Goal: Task Accomplishment & Management: Use online tool/utility

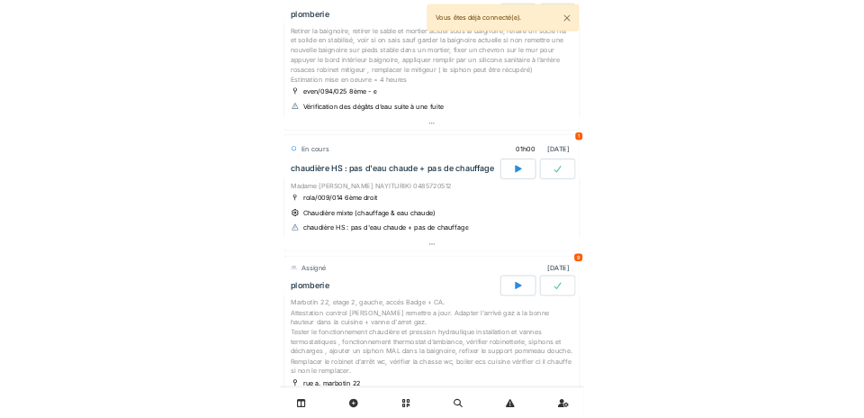
scroll to position [166, 0]
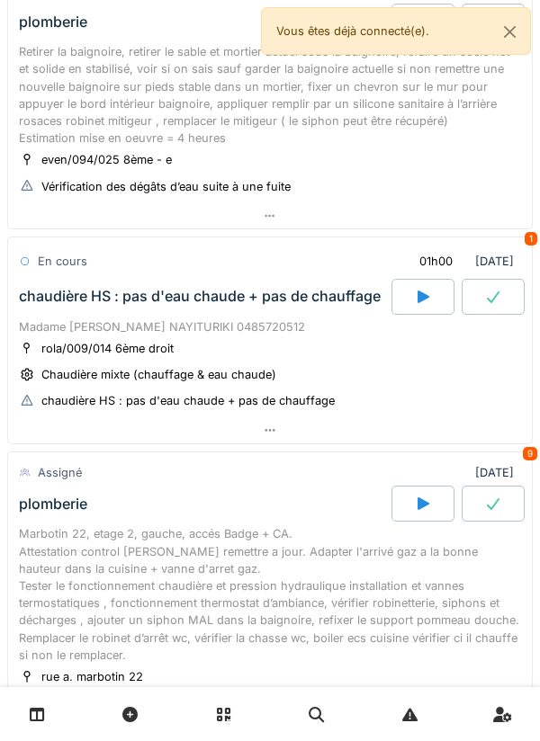
click at [262, 367] on div "Chaudière mixte (chauffage & eau chaude)" at bounding box center [158, 374] width 235 height 17
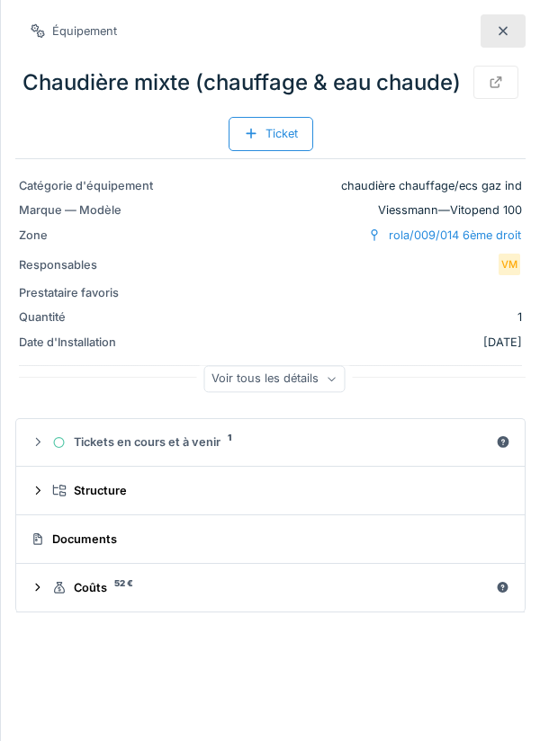
click at [302, 526] on summary "Documents" at bounding box center [270, 539] width 494 height 33
click at [485, 540] on div "Documents" at bounding box center [267, 539] width 472 height 17
click at [514, 35] on div at bounding box center [503, 30] width 45 height 33
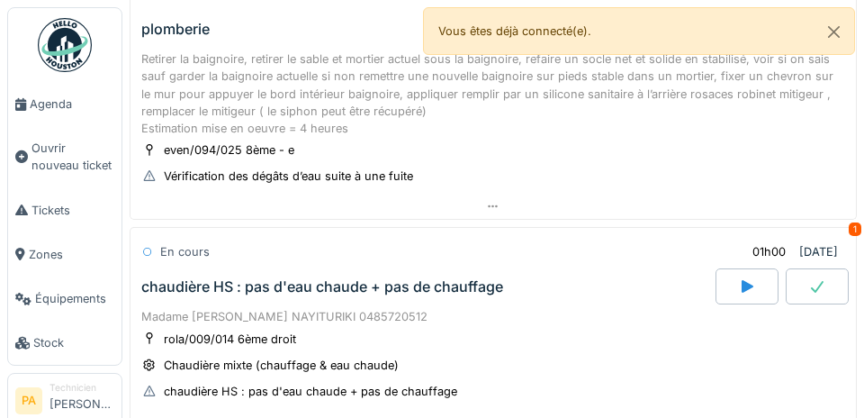
click at [56, 114] on link "Agenda" at bounding box center [64, 104] width 113 height 44
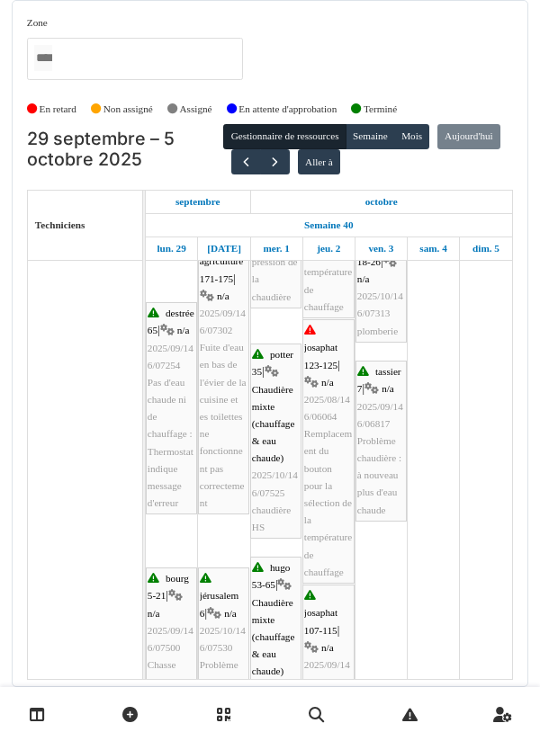
scroll to position [550, 0]
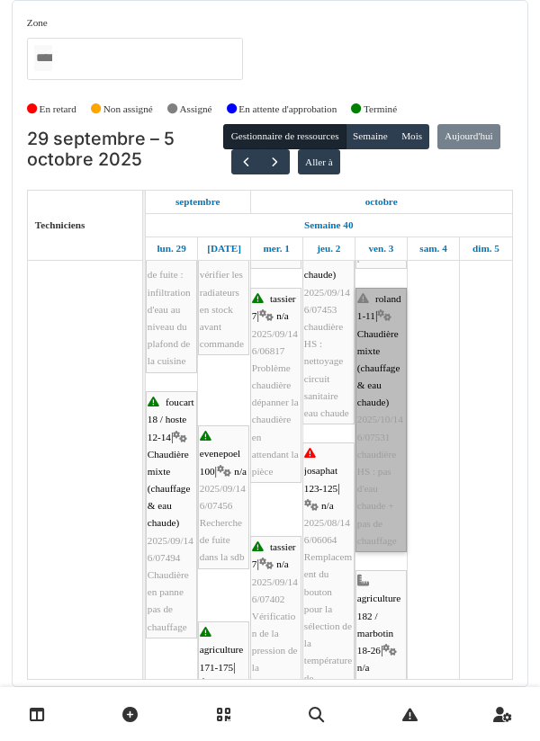
click at [382, 406] on link "roland 1-11 | Chaudière mixte (chauffage & eau chaude) 2025/10/146/07531 chaudi…" at bounding box center [380, 420] width 51 height 265
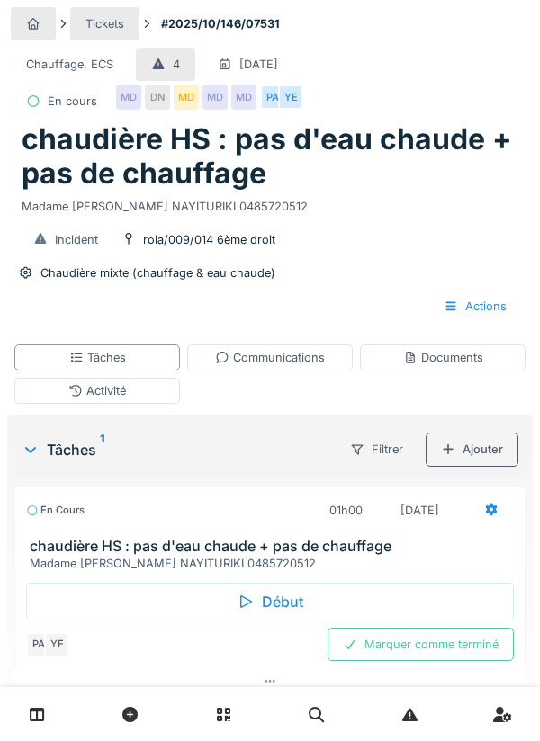
click at [303, 603] on div "Début" at bounding box center [270, 602] width 488 height 38
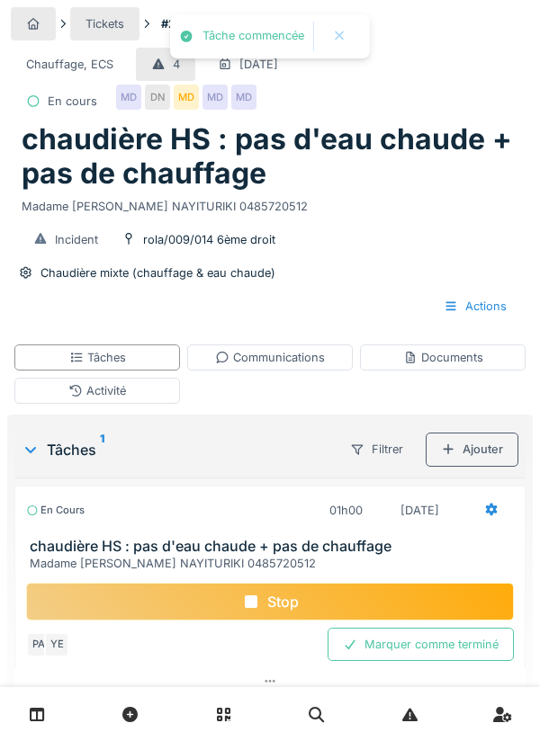
click at [328, 602] on div "Stop" at bounding box center [270, 602] width 488 height 38
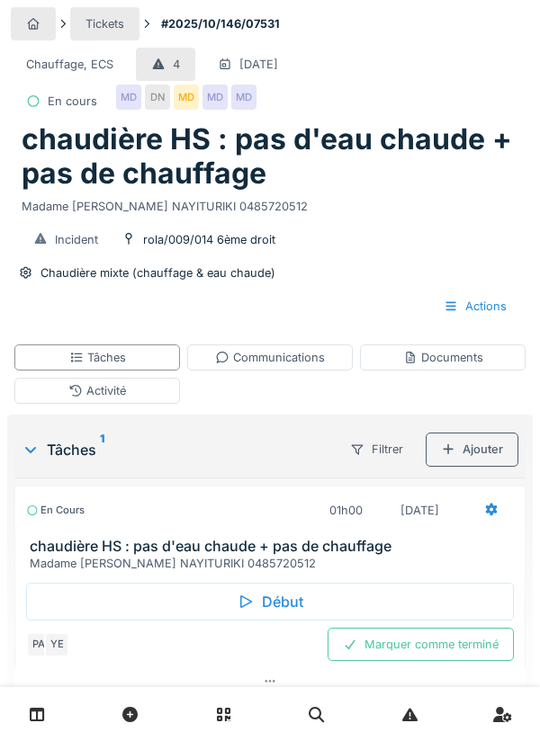
click at [317, 353] on div "Communications" at bounding box center [270, 357] width 110 height 17
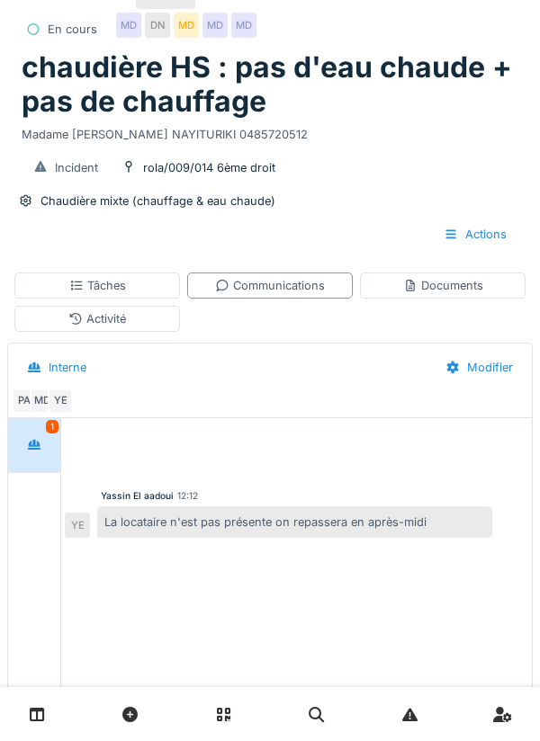
scroll to position [74, 0]
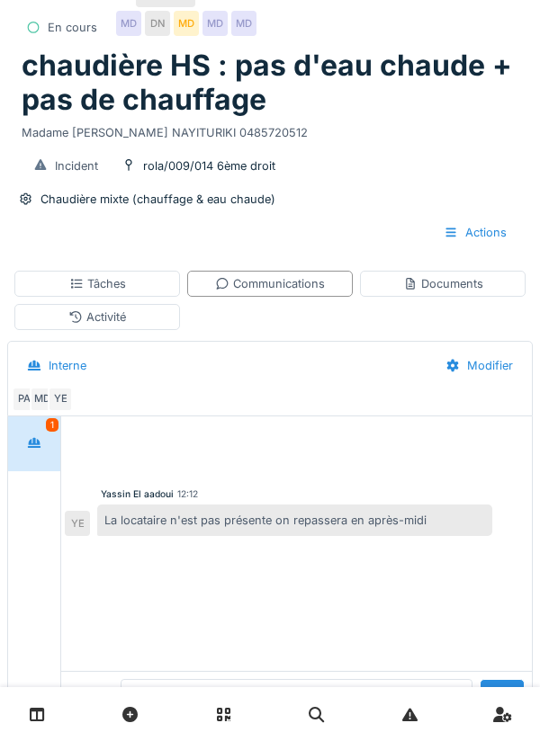
click at [290, 737] on textarea at bounding box center [297, 708] width 352 height 58
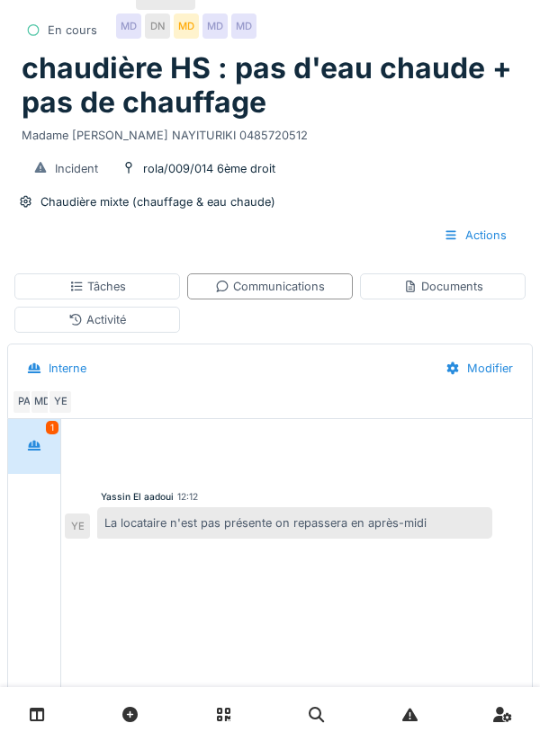
scroll to position [72, 0]
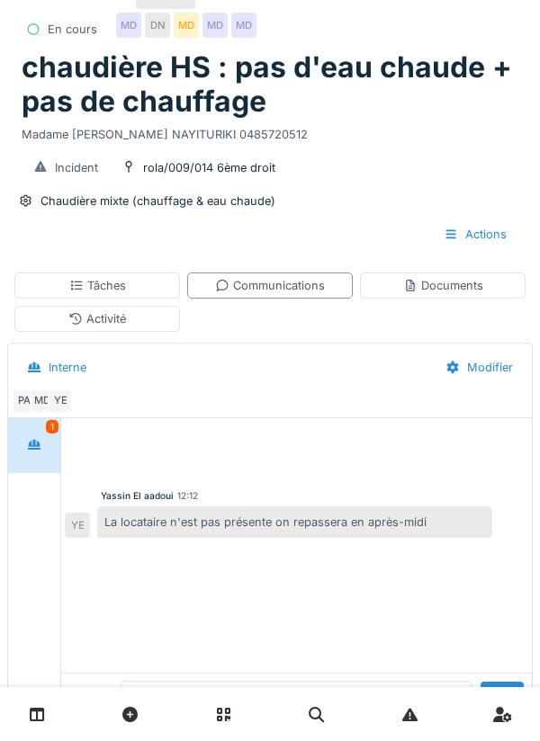
click at [361, 739] on textarea "**********" at bounding box center [297, 710] width 352 height 58
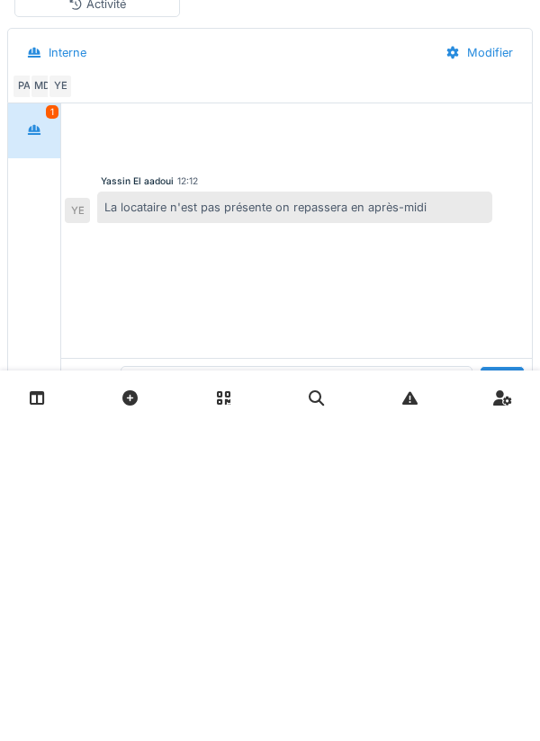
scroll to position [172, 0]
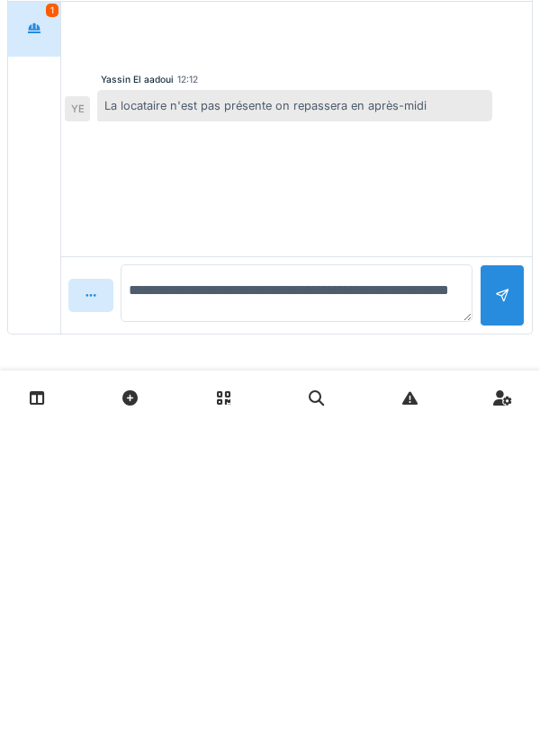
click at [333, 634] on textarea "**********" at bounding box center [297, 610] width 352 height 58
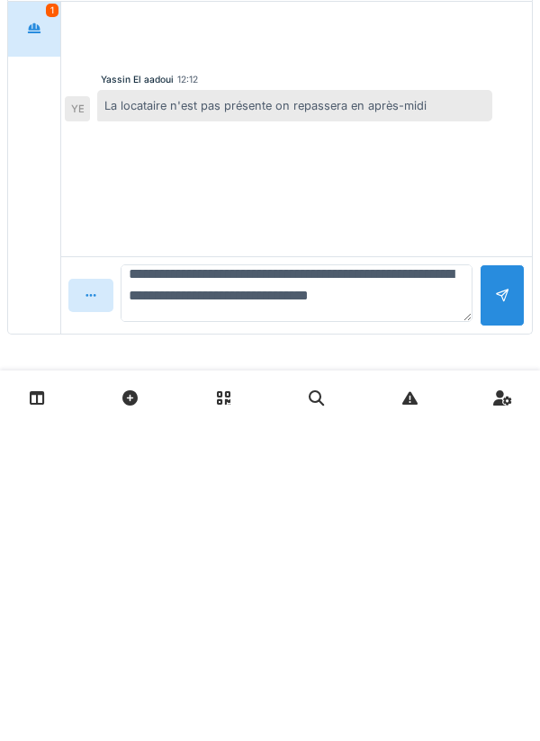
type textarea "**********"
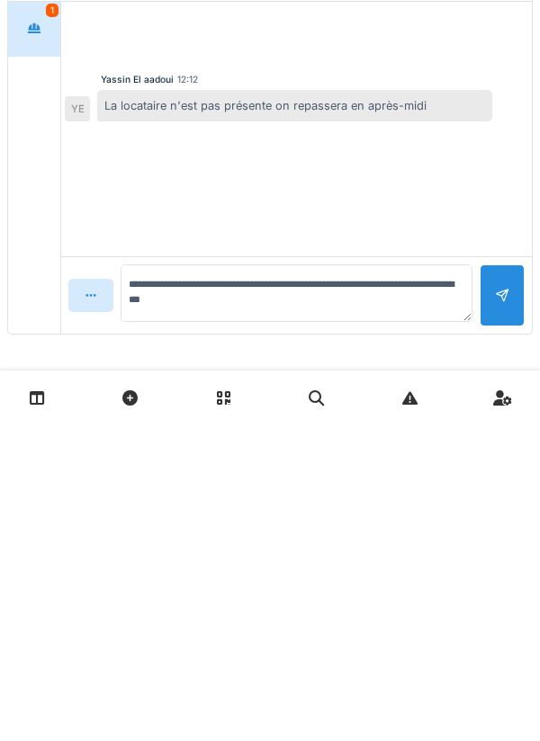
click at [518, 615] on div at bounding box center [502, 612] width 45 height 62
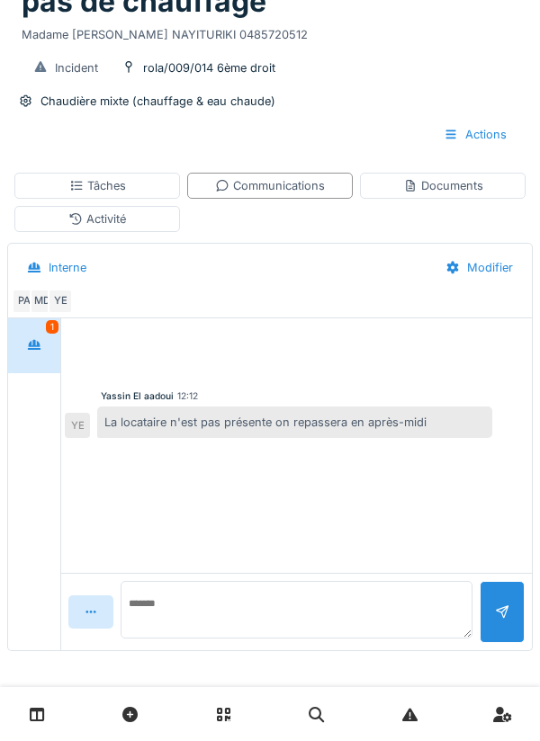
scroll to position [0, 0]
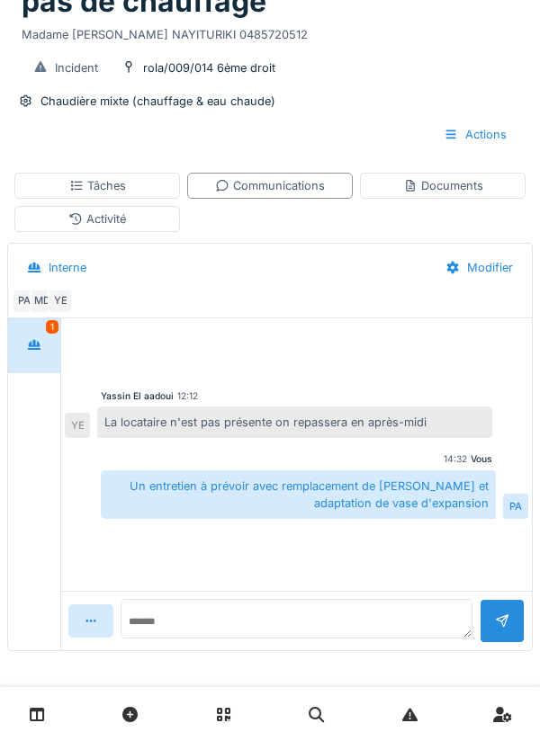
click at [469, 193] on div "Documents" at bounding box center [443, 185] width 80 height 17
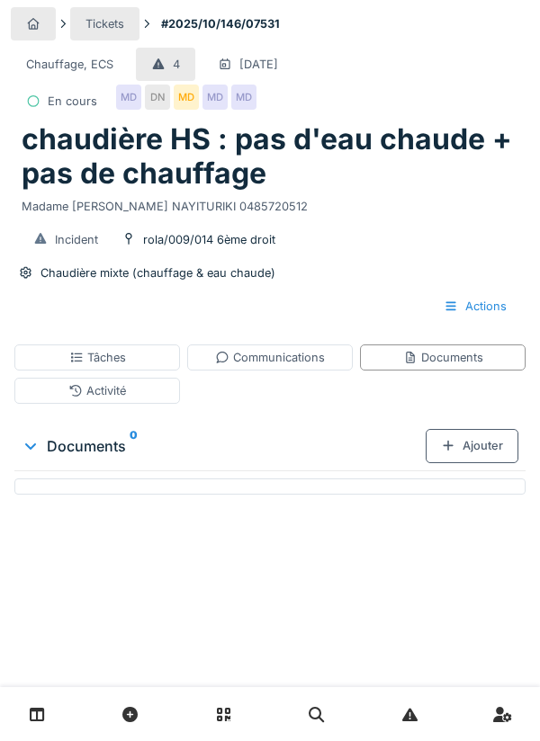
click at [471, 363] on div "Documents" at bounding box center [443, 357] width 80 height 17
click at [487, 456] on div "Ajouter" at bounding box center [472, 445] width 93 height 33
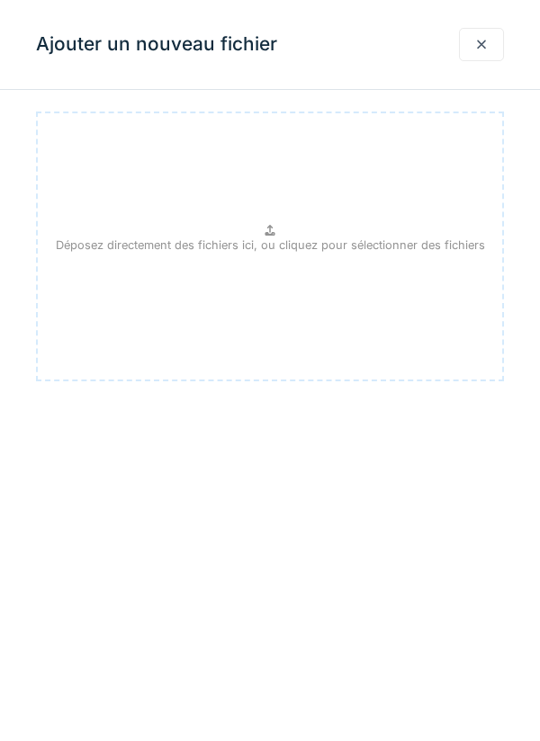
click at [402, 262] on div "Déposez directement des fichiers ici, ou cliquez pour sélectionner des fichiers" at bounding box center [270, 247] width 468 height 270
type input "**********"
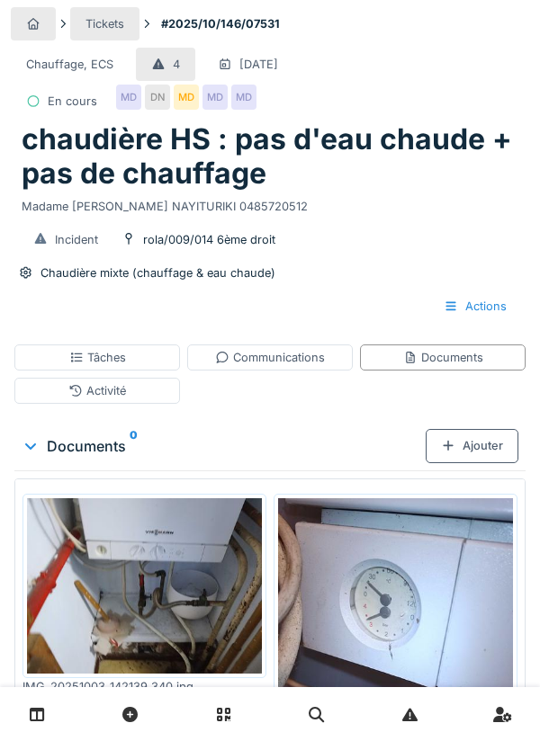
click at [142, 401] on div "Activité" at bounding box center [97, 391] width 166 height 26
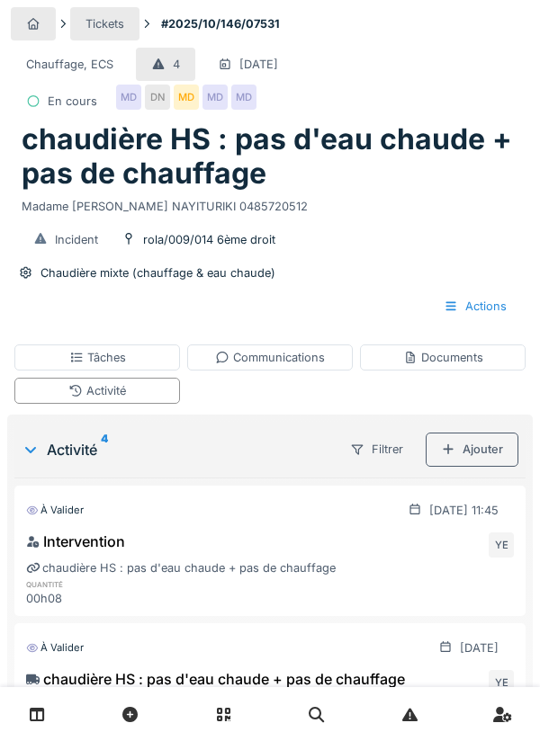
click at [153, 393] on div "Activité" at bounding box center [97, 391] width 166 height 26
click at [482, 444] on div "Ajouter" at bounding box center [472, 449] width 93 height 33
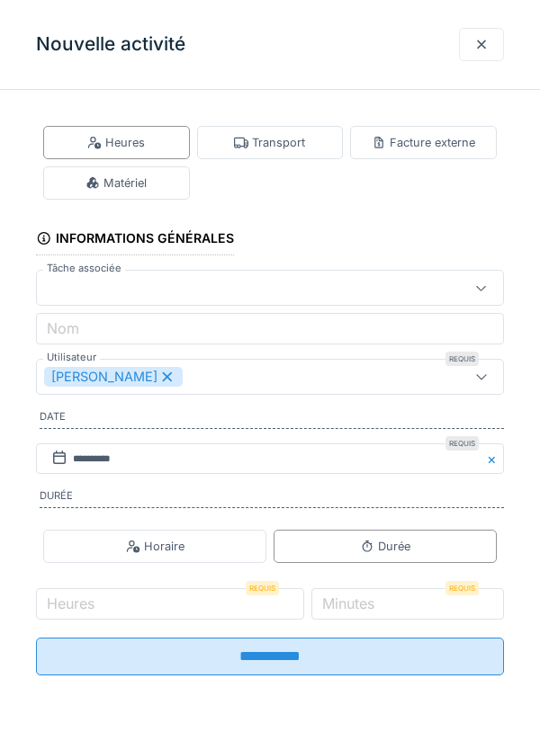
click at [161, 137] on div "Heures" at bounding box center [116, 142] width 147 height 33
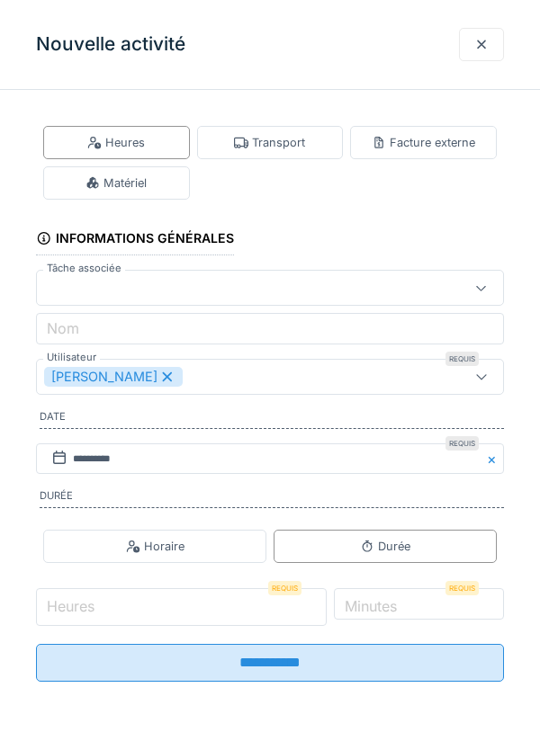
click at [180, 614] on input "Heures" at bounding box center [181, 608] width 291 height 38
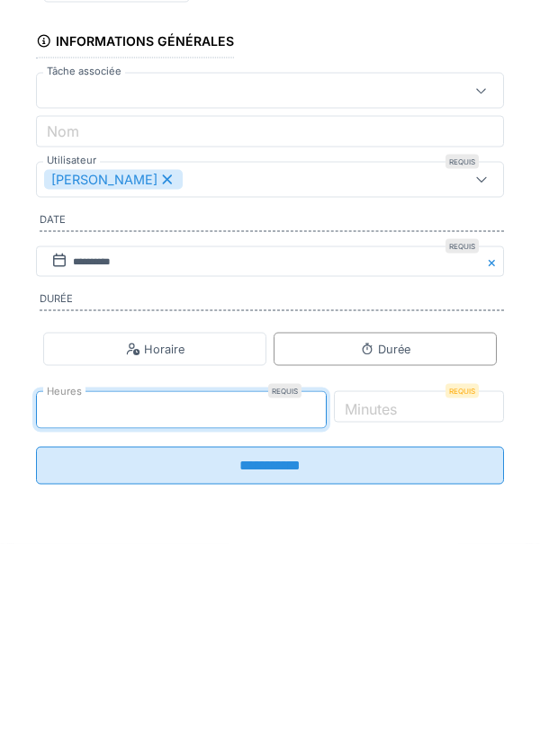
type input "*"
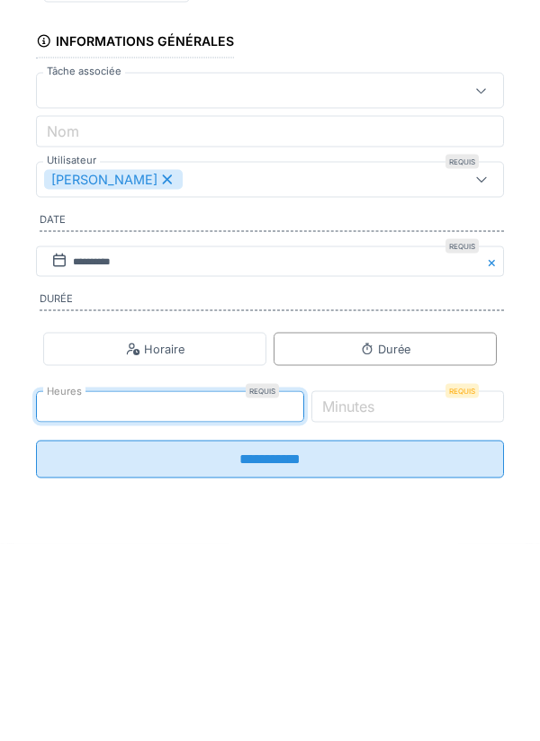
click at [378, 603] on label "Minutes" at bounding box center [348, 604] width 59 height 22
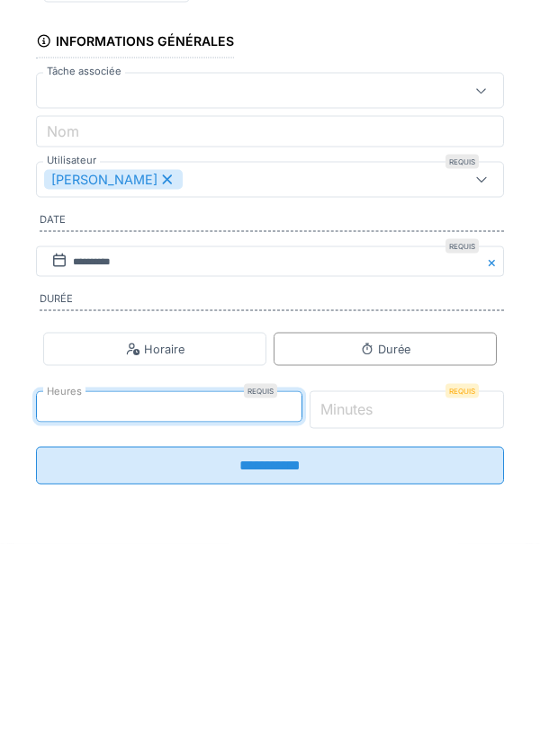
click at [409, 603] on input "*" at bounding box center [407, 608] width 195 height 38
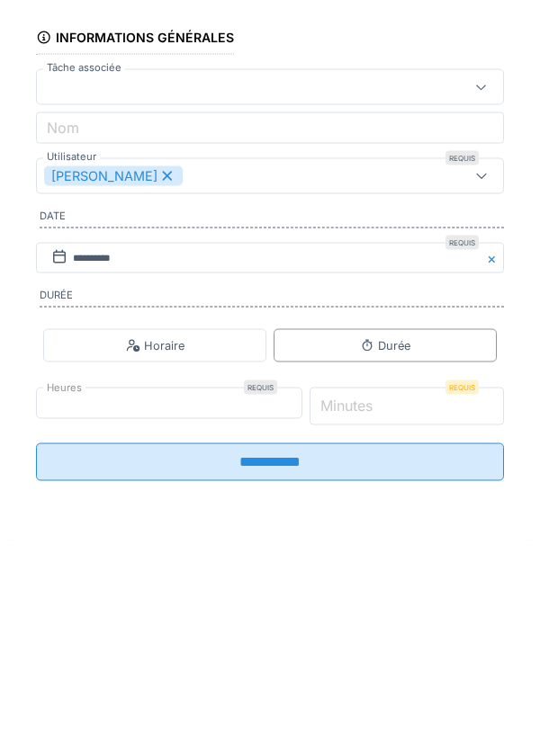
scroll to position [84, 0]
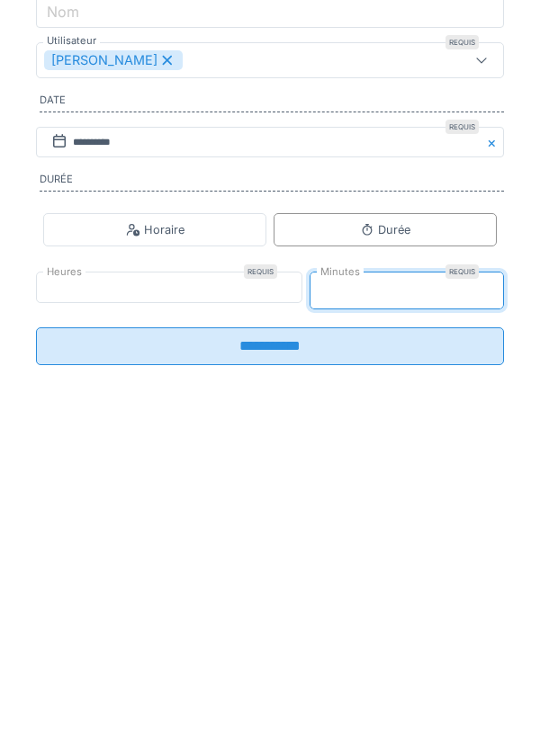
type input "**"
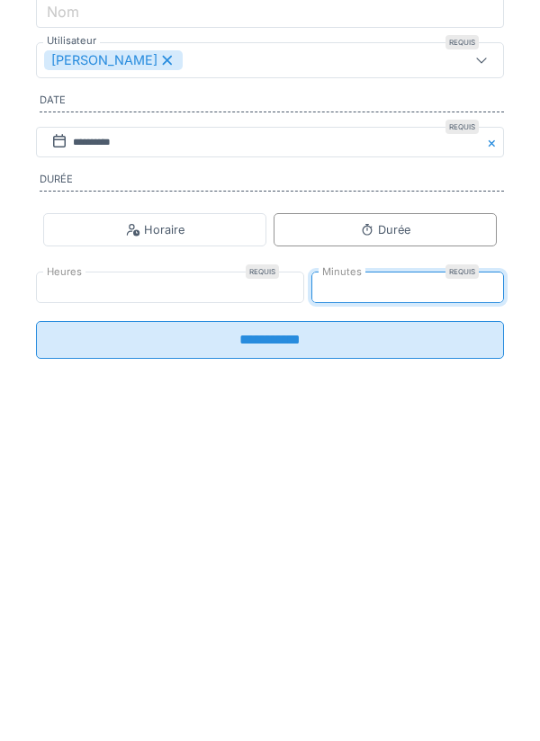
click at [390, 668] on input "**********" at bounding box center [270, 657] width 468 height 38
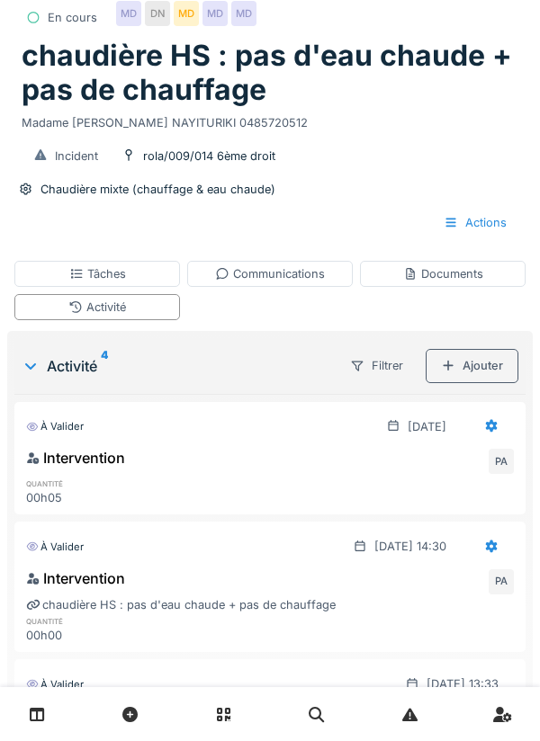
scroll to position [97, 0]
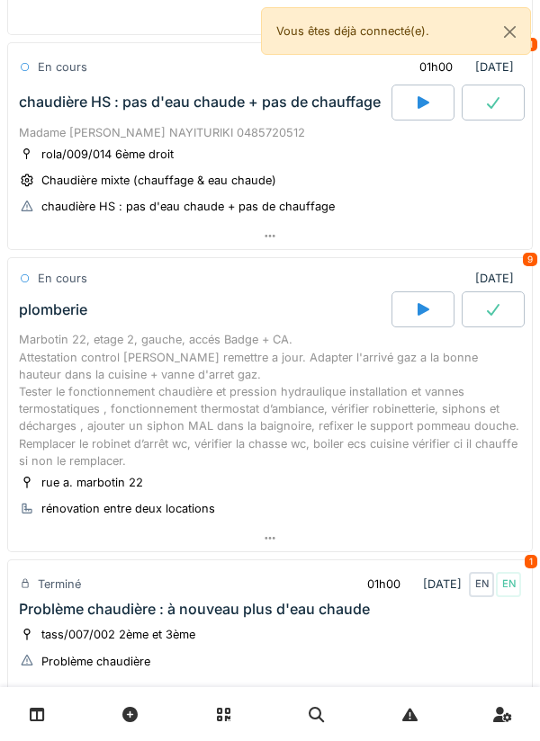
scroll to position [364, 0]
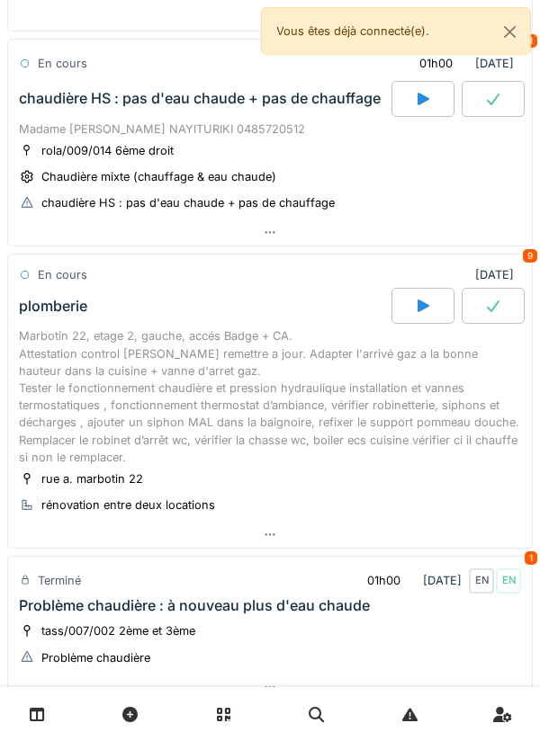
click at [255, 393] on div "Marbotin 22, etage 2, gauche, accés Badge + CA. Attestation control [PERSON_NAM…" at bounding box center [270, 397] width 502 height 139
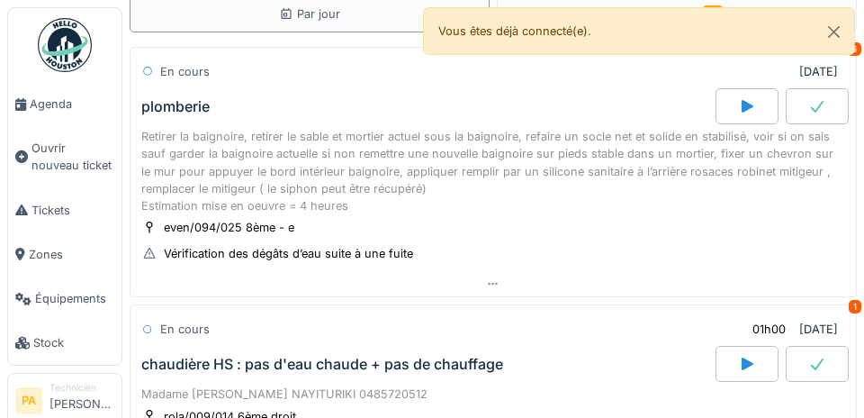
scroll to position [310, 0]
click at [68, 103] on span "Agenda" at bounding box center [72, 103] width 85 height 17
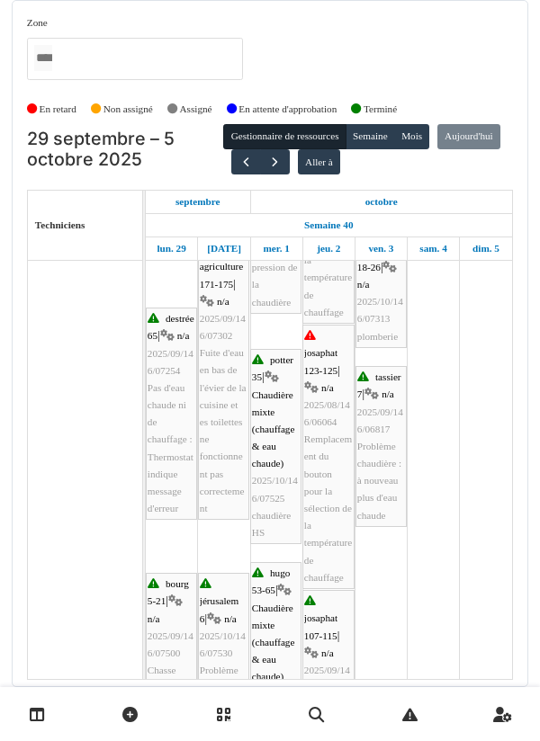
scroll to position [578, 0]
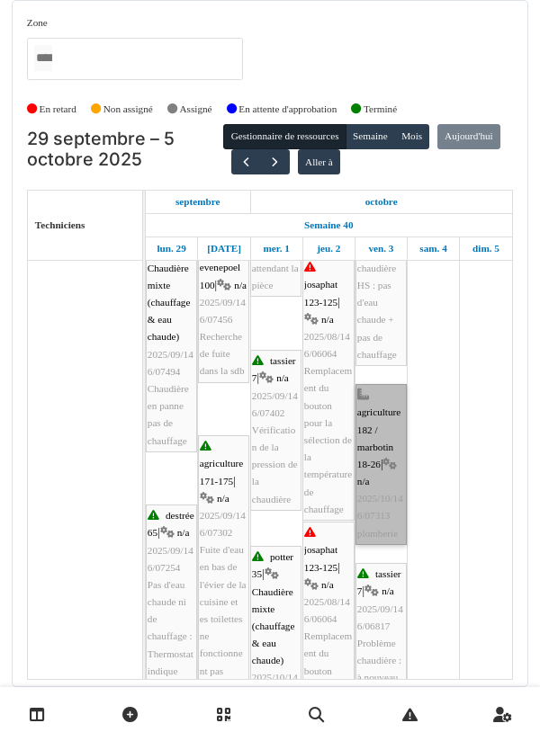
click at [379, 444] on link "agriculture 182 / marbotin 18-26 | n/a 2025/10/146/07313 plomberie" at bounding box center [380, 464] width 51 height 161
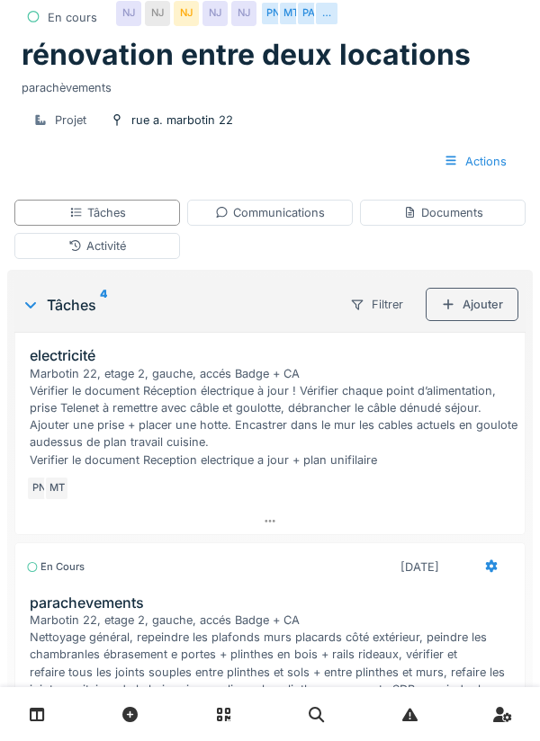
scroll to position [39, 0]
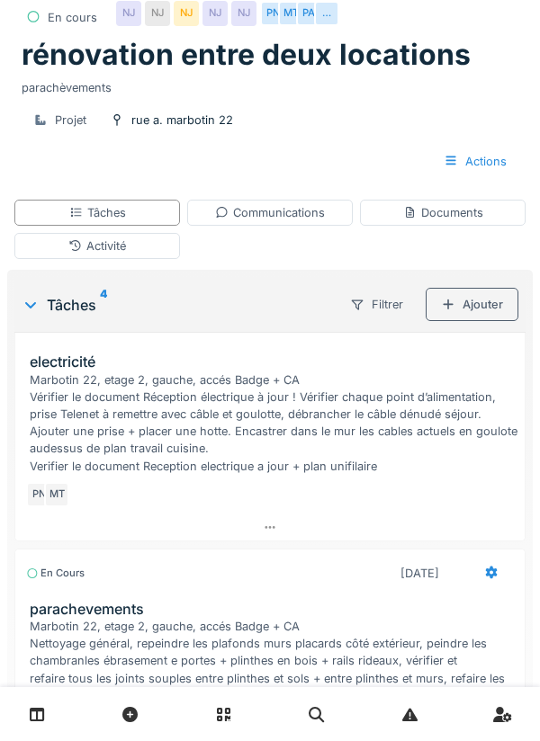
click at [4, 466] on div "Tickets #2025/10/146/07313 600 - Charges foyer Peinture/parachèvement 4 [DATE] …" at bounding box center [270, 430] width 540 height 1110
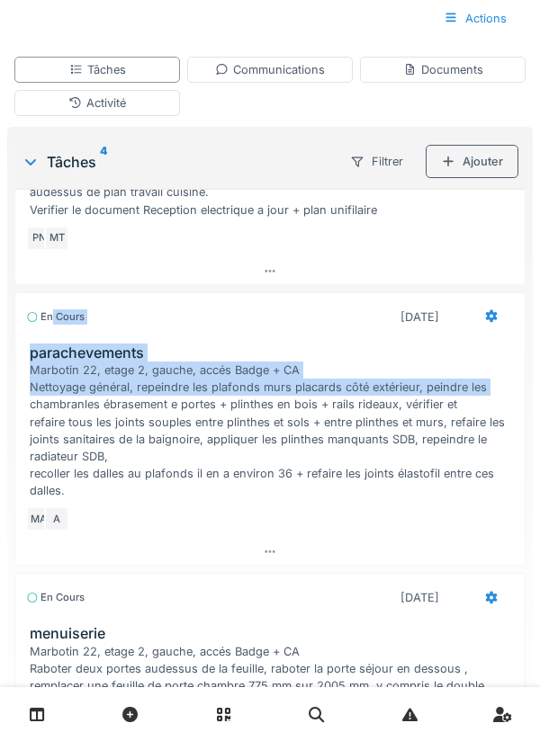
scroll to position [0, 0]
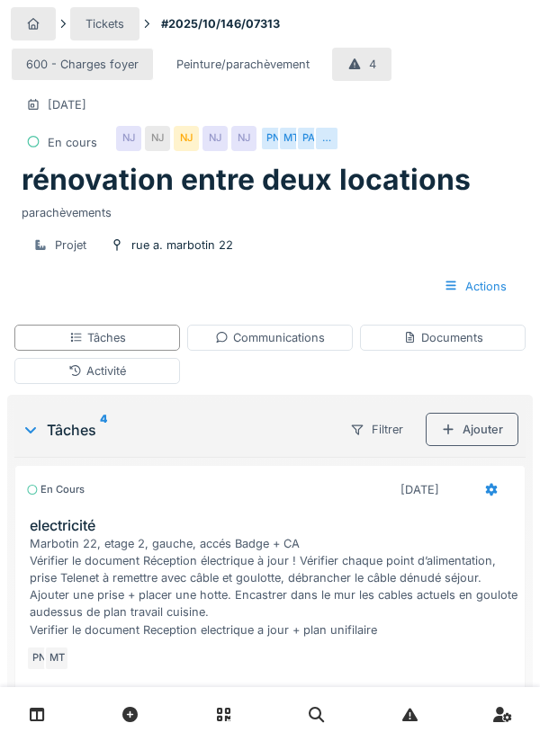
click at [90, 372] on div "Activité" at bounding box center [97, 371] width 58 height 17
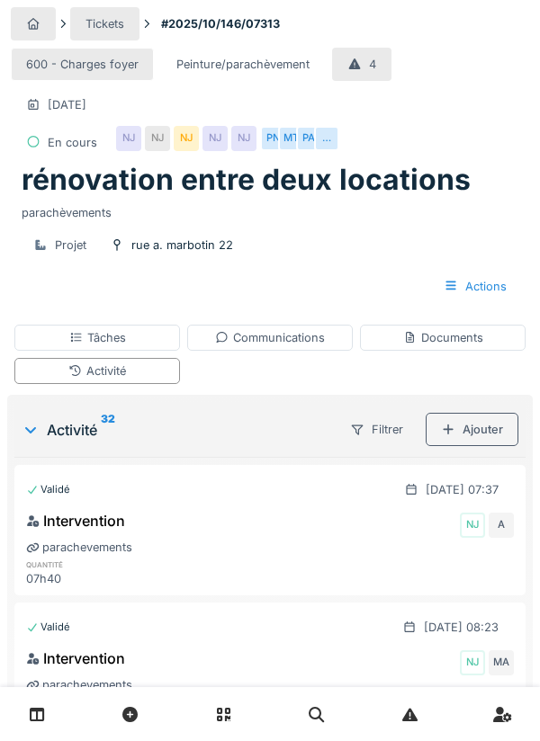
click at [101, 366] on div "Activité" at bounding box center [97, 371] width 58 height 17
click at [94, 338] on div "Tâches" at bounding box center [97, 337] width 57 height 17
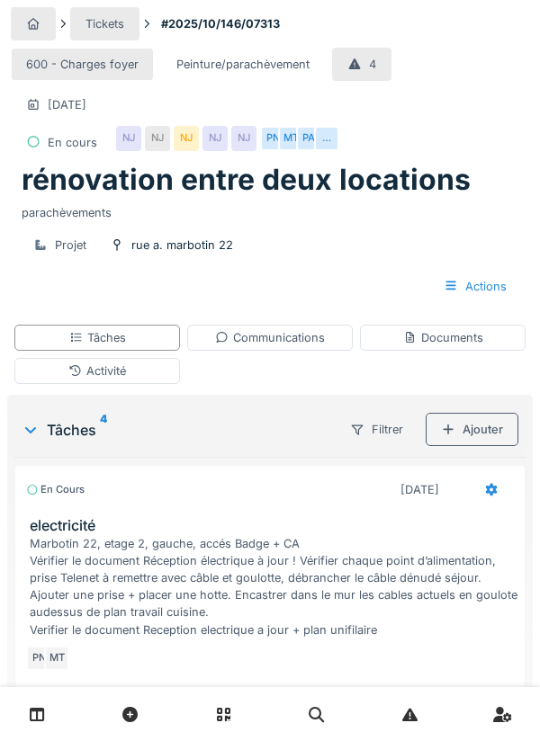
click at [513, 728] on link at bounding box center [503, 715] width 46 height 42
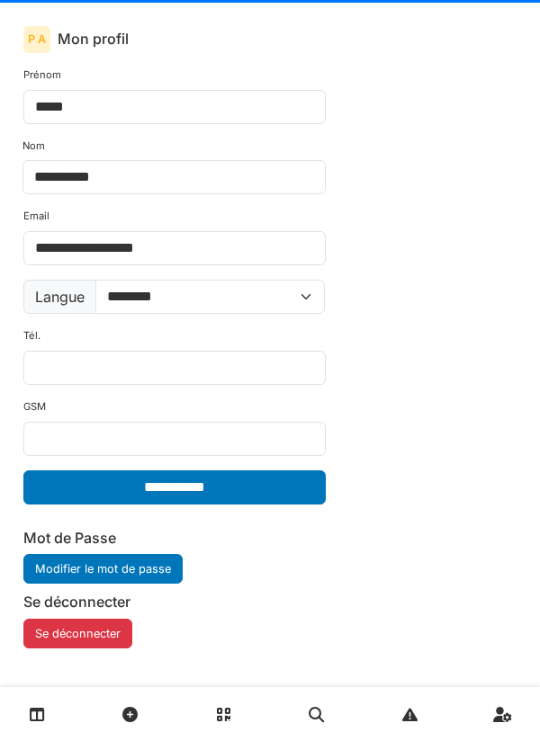
click at [495, 704] on link at bounding box center [503, 715] width 46 height 42
click at [513, 728] on link at bounding box center [503, 715] width 46 height 42
